Goal: Check status: Check status

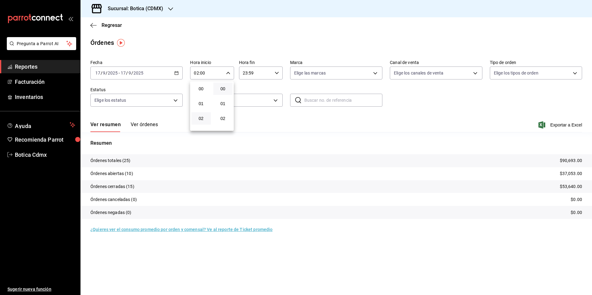
click at [116, 26] on div at bounding box center [296, 147] width 592 height 295
click at [114, 25] on span "Regresar" at bounding box center [111, 25] width 20 height 6
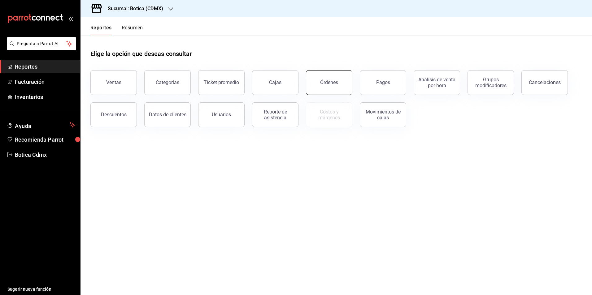
click at [325, 80] on div "Órdenes" at bounding box center [329, 83] width 18 height 6
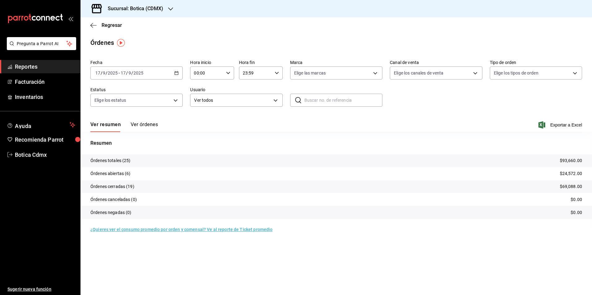
click at [202, 71] on input "00:00" at bounding box center [206, 73] width 33 height 12
click at [200, 118] on span "02" at bounding box center [201, 118] width 12 height 5
type input "02:00"
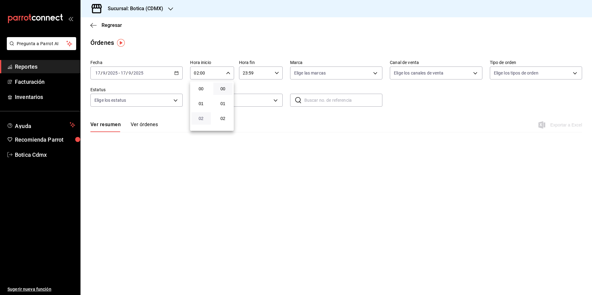
click at [200, 116] on span "02" at bounding box center [201, 118] width 12 height 5
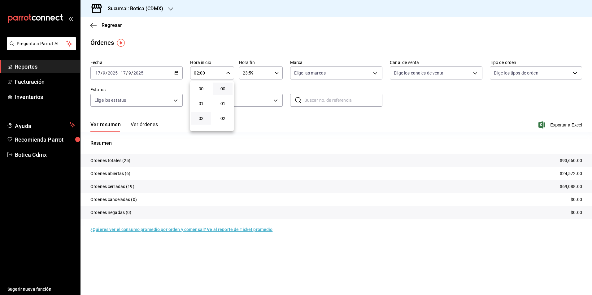
click at [103, 24] on div at bounding box center [296, 147] width 592 height 295
click at [109, 26] on span "Regresar" at bounding box center [111, 25] width 20 height 6
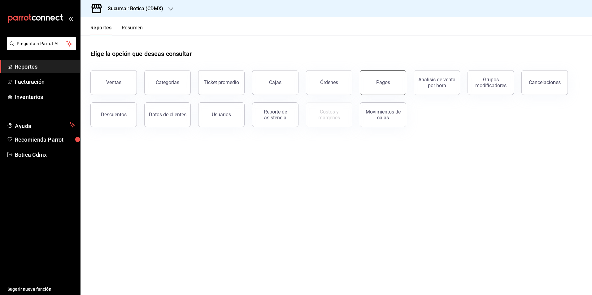
click at [373, 84] on button "Pagos" at bounding box center [383, 82] width 46 height 25
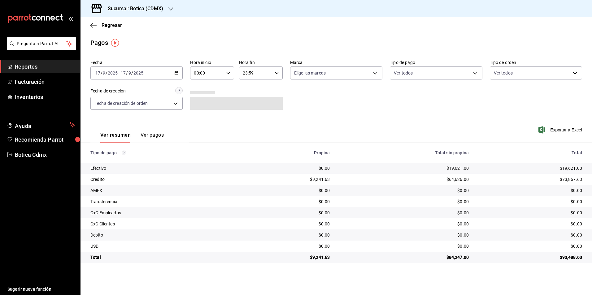
click at [211, 75] on input "00:00" at bounding box center [206, 73] width 33 height 12
click at [202, 117] on span "02" at bounding box center [201, 118] width 12 height 5
type input "02:00"
